Goal: Information Seeking & Learning: Learn about a topic

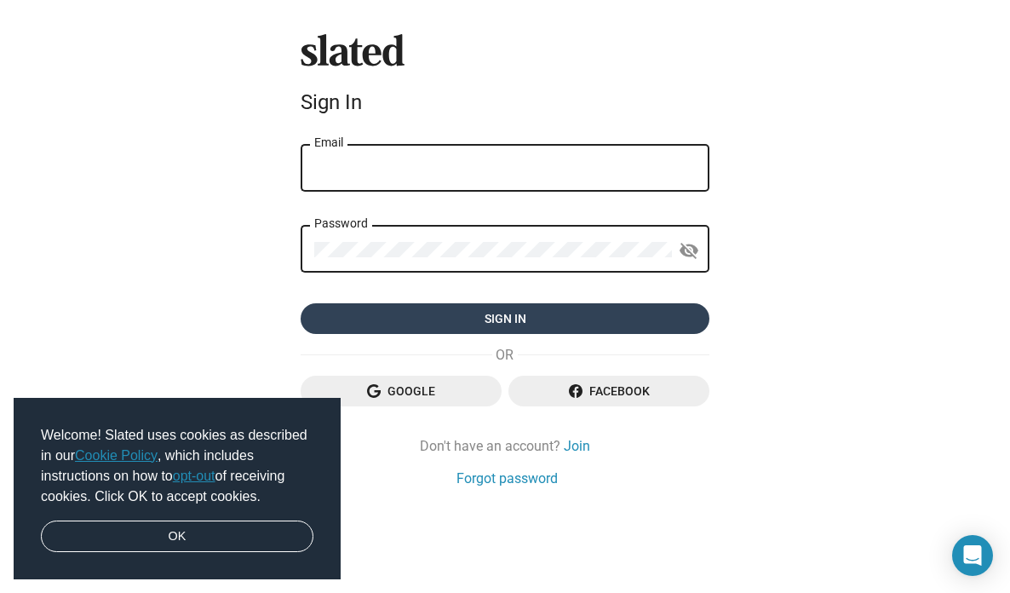
type input "[EMAIL_ADDRESS][DOMAIN_NAME]"
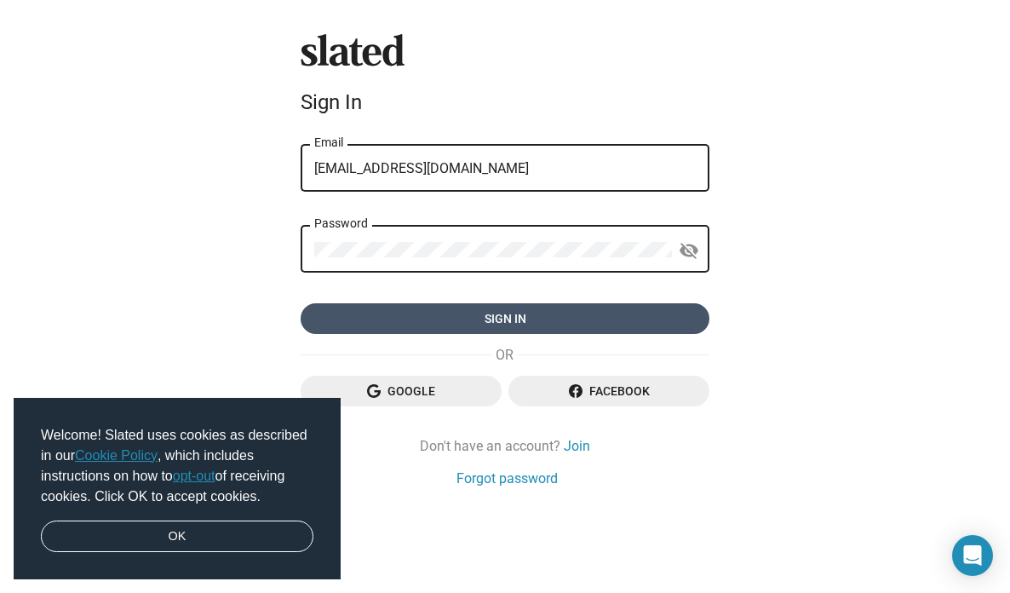
click at [500, 318] on span "Sign in" at bounding box center [504, 318] width 381 height 31
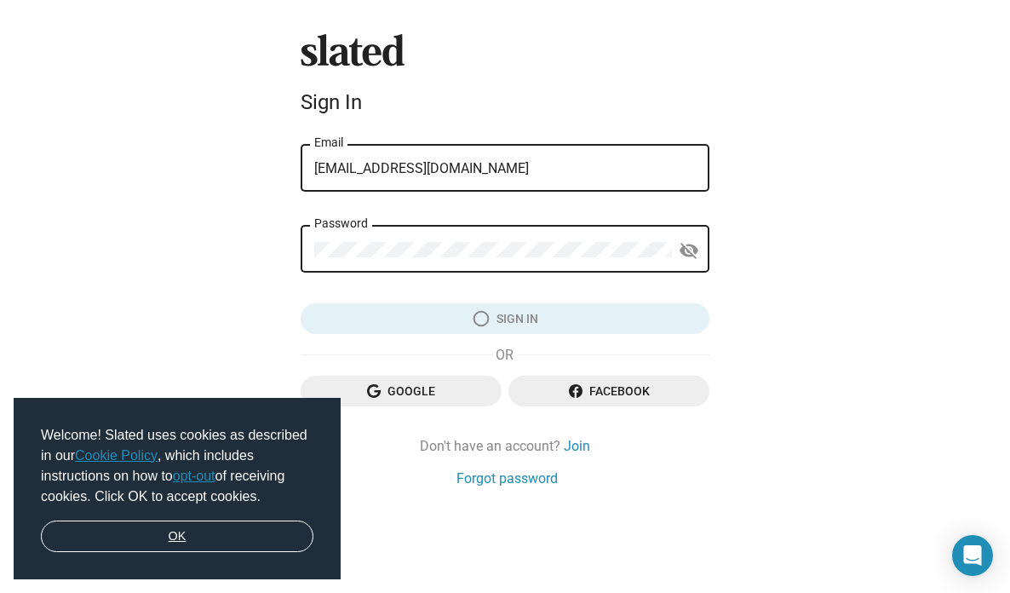
click at [195, 529] on link "OK" at bounding box center [177, 536] width 272 height 32
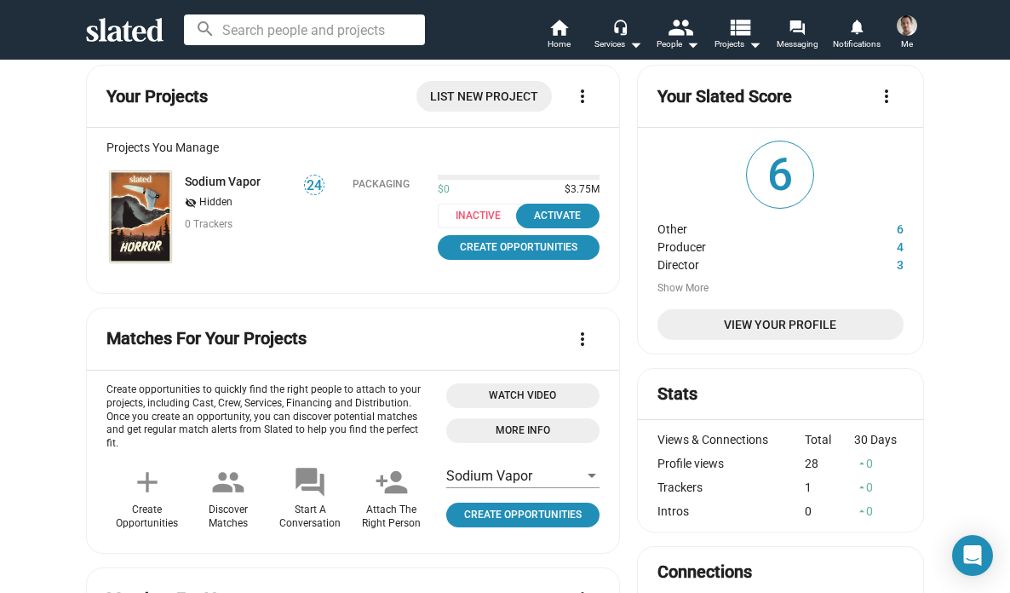
scroll to position [15, 0]
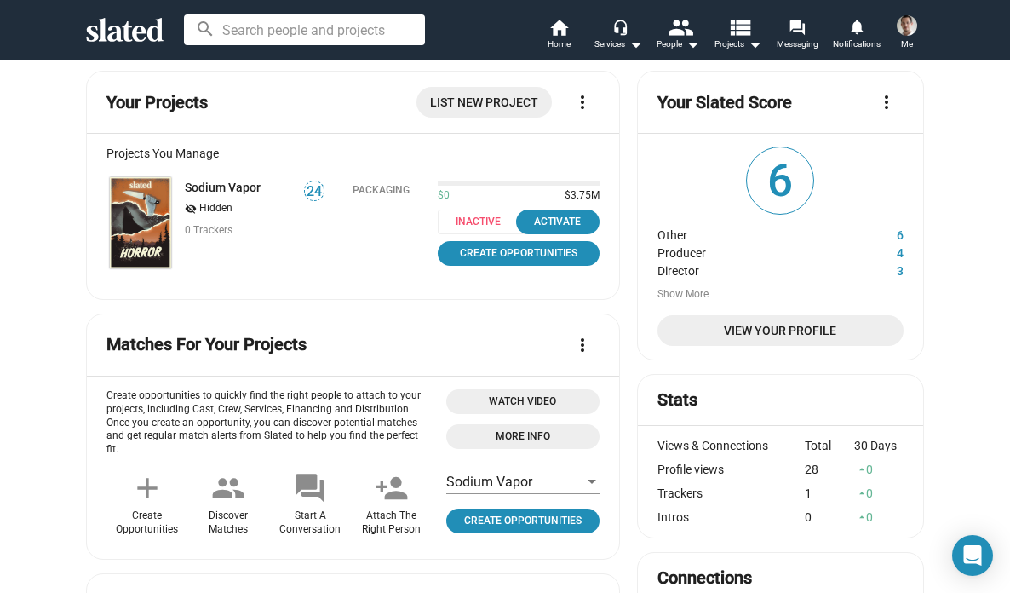
click at [216, 186] on link "Sodium Vapor" at bounding box center [223, 187] width 76 height 14
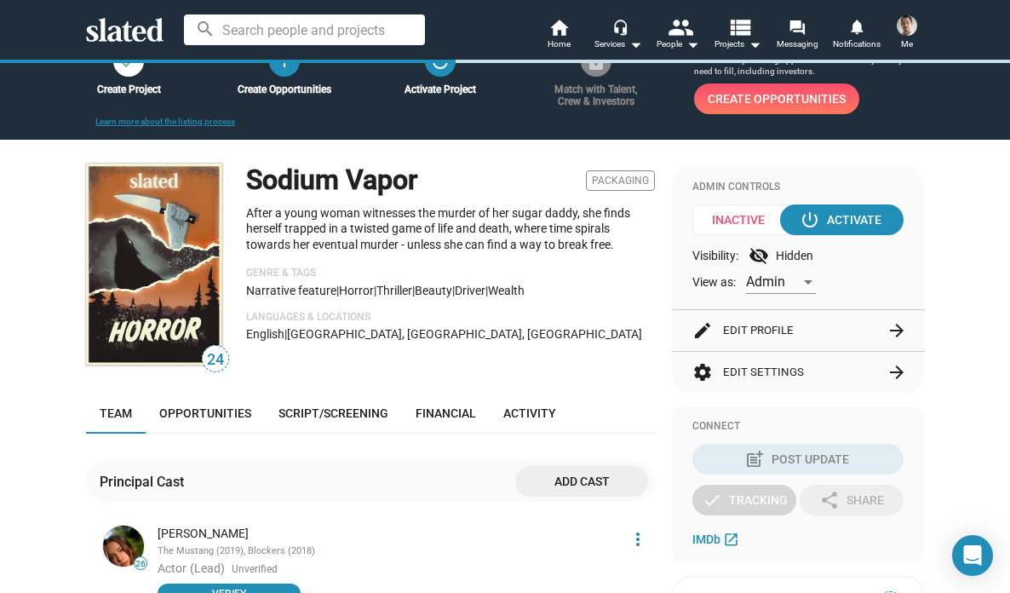
scroll to position [166, 0]
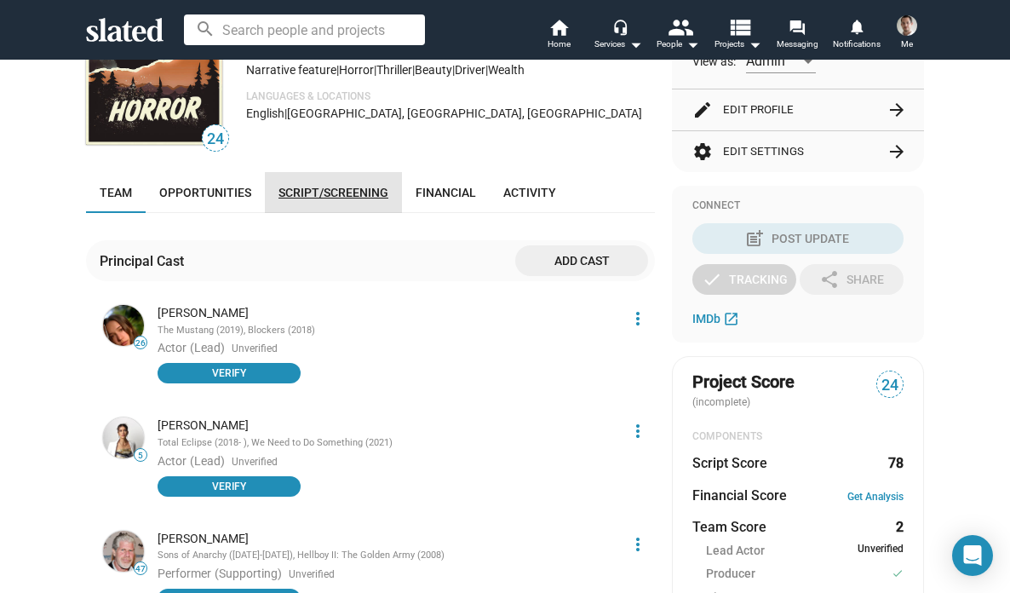
click at [337, 200] on link "Script/Screening" at bounding box center [333, 192] width 137 height 41
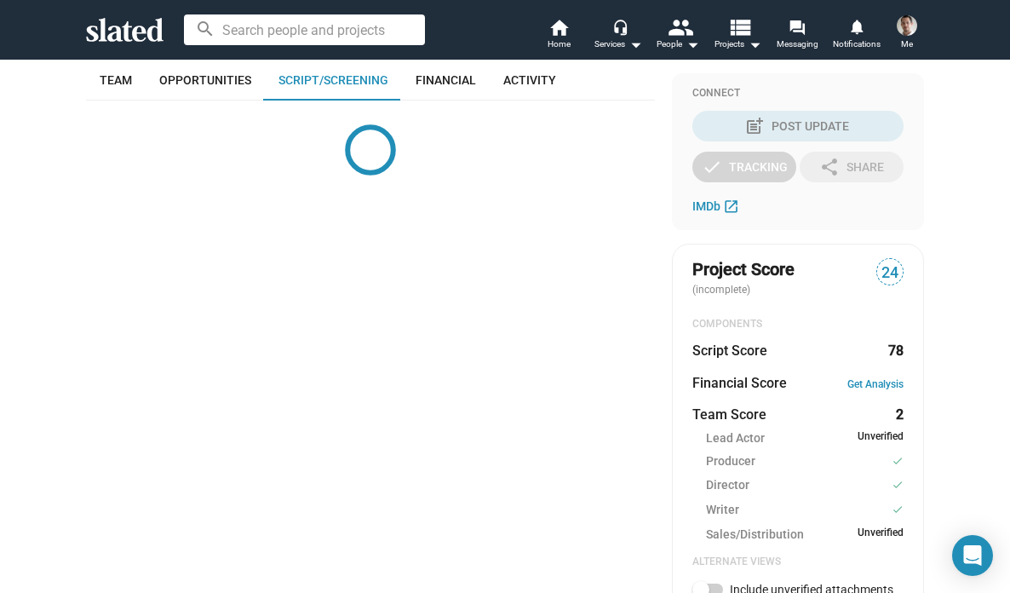
scroll to position [390, 0]
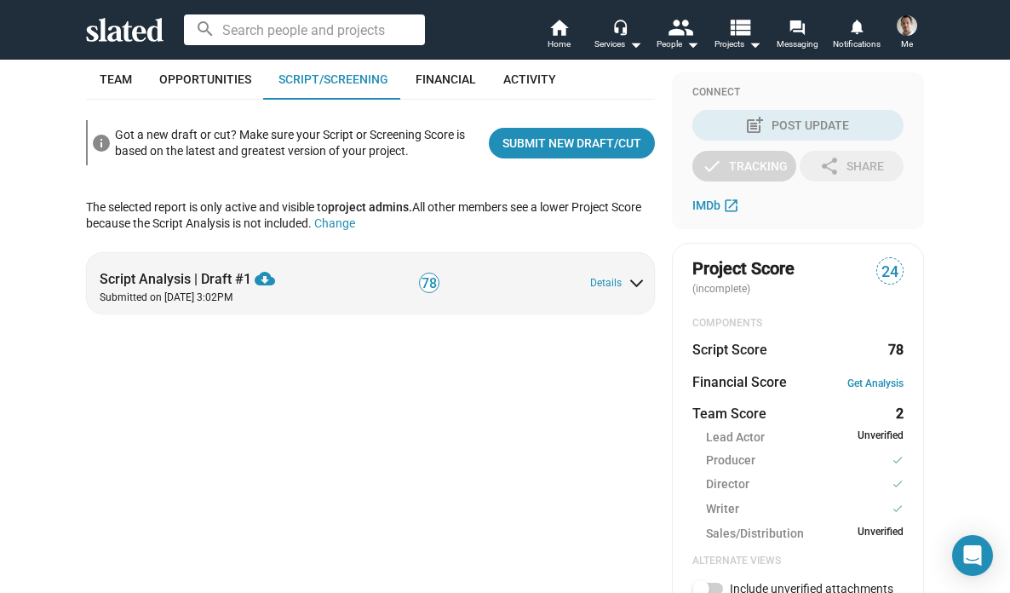
click at [638, 281] on span at bounding box center [636, 279] width 9 height 15
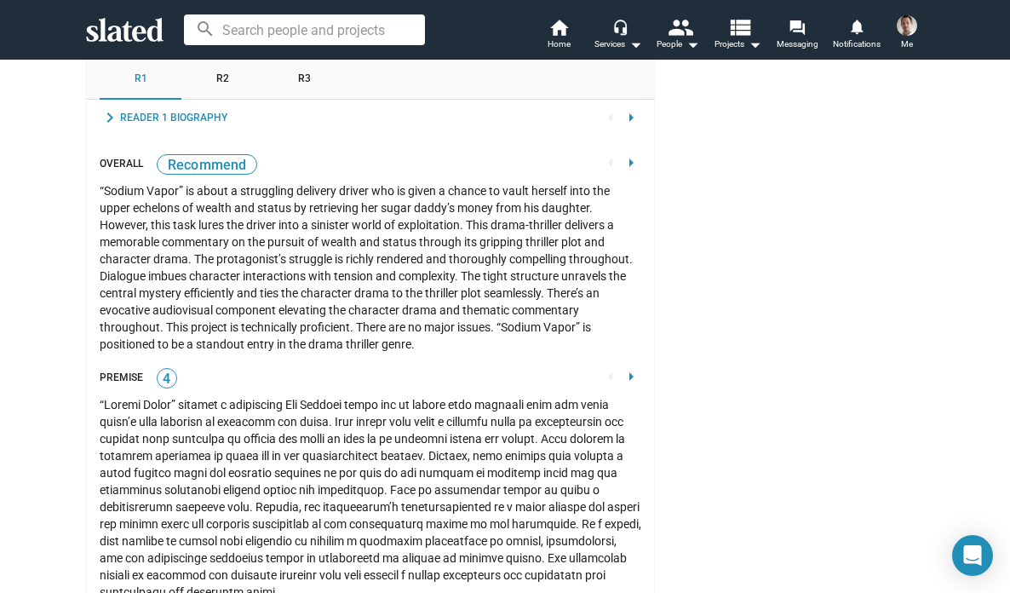
scroll to position [2638, 0]
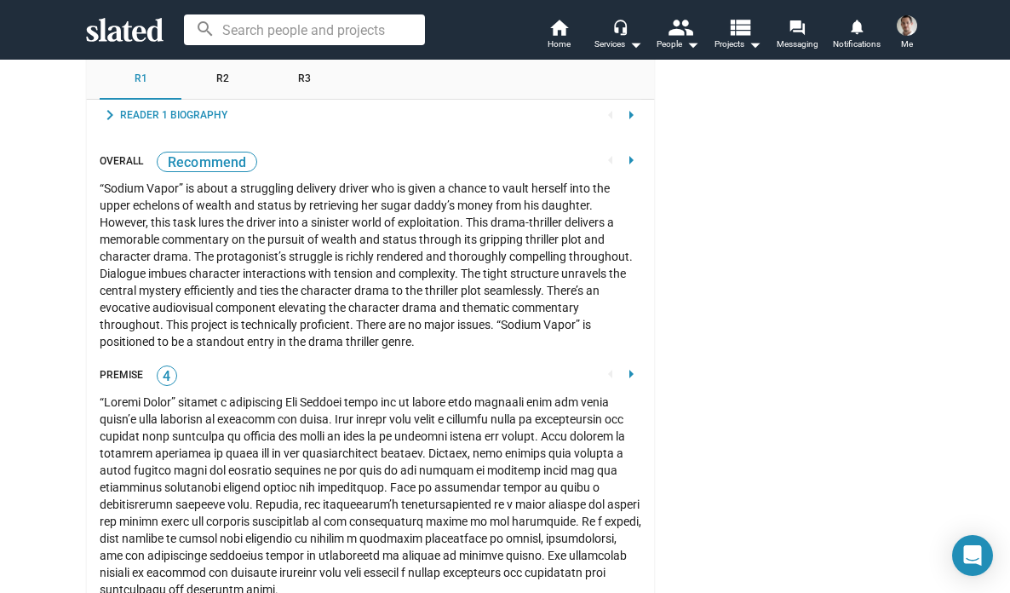
click at [217, 85] on span "R2" at bounding box center [222, 79] width 13 height 14
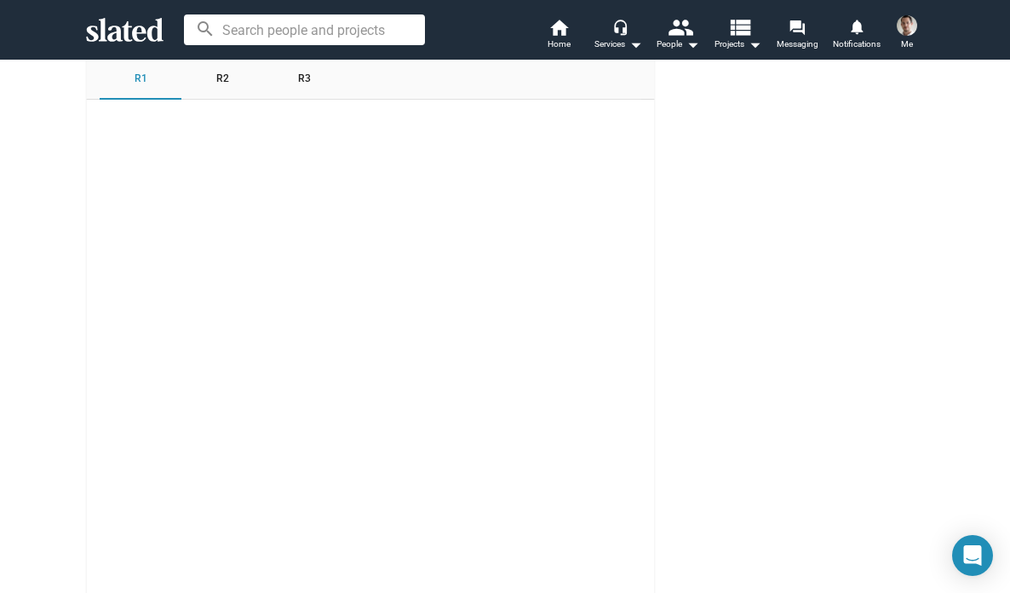
scroll to position [2556, 0]
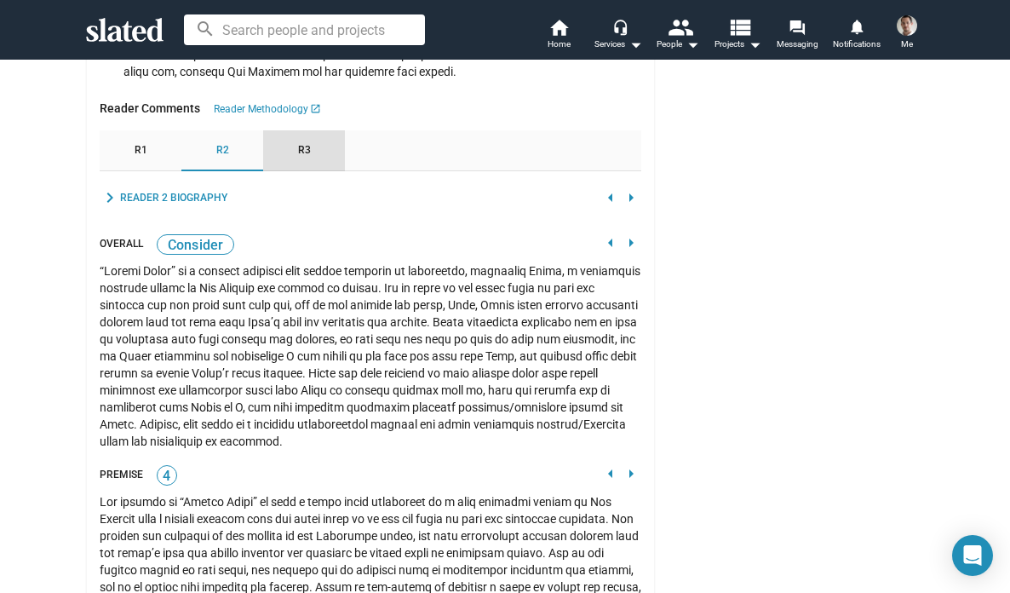
click at [299, 150] on span "R3" at bounding box center [304, 151] width 13 height 14
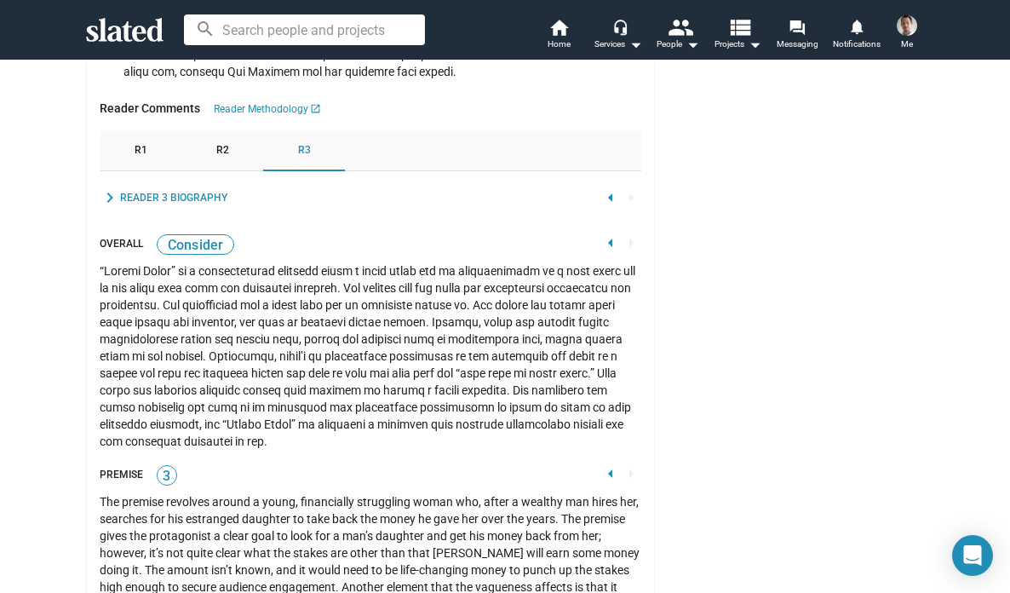
click at [152, 152] on div "R1" at bounding box center [141, 150] width 82 height 41
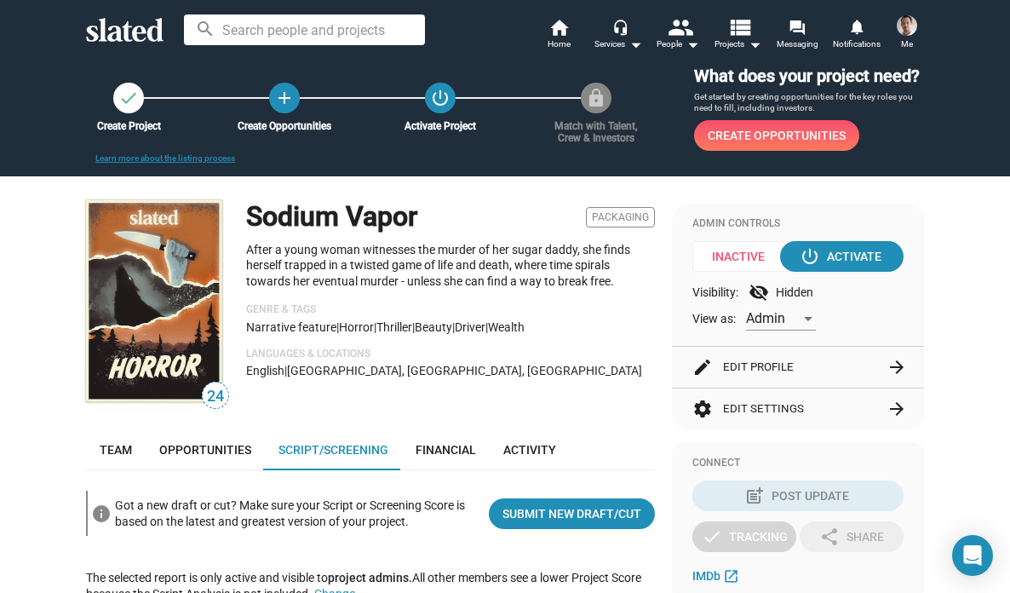
scroll to position [0, 0]
